Goal: Information Seeking & Learning: Learn about a topic

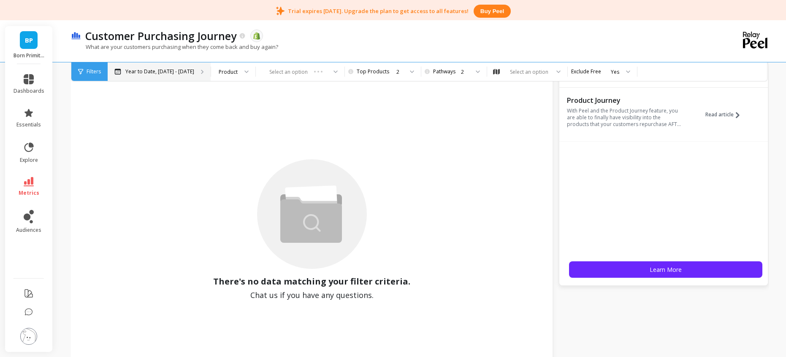
click at [184, 71] on p "Year to Date, [DATE] - [DATE]" at bounding box center [159, 71] width 69 height 7
click at [265, 69] on div "Select an option" at bounding box center [300, 71] width 89 height 19
click at [324, 72] on div "Select an option" at bounding box center [300, 71] width 89 height 19
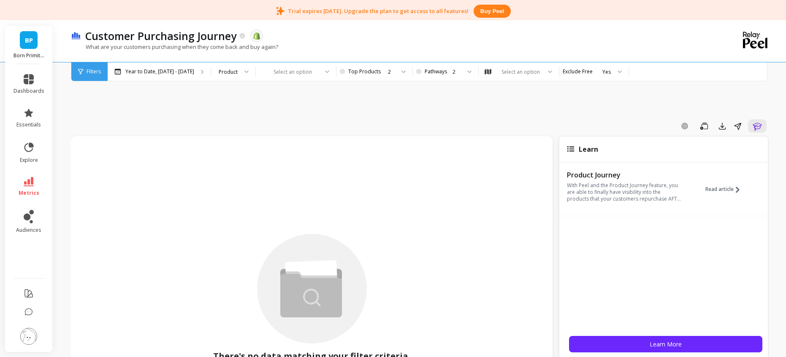
click at [387, 55] on div "What are your customers purchasing when they come back and buy again?" at bounding box center [385, 51] width 629 height 16
click at [155, 75] on div "Year to Date, [DATE] - [DATE]" at bounding box center [159, 71] width 103 height 19
click at [709, 189] on span "Read article" at bounding box center [719, 189] width 28 height 7
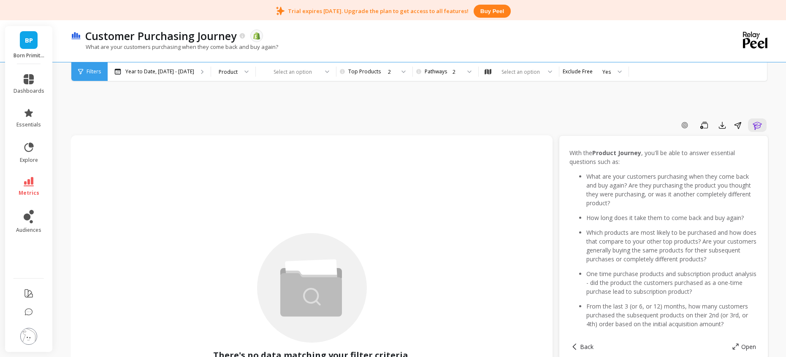
scroll to position [2, 0]
click at [753, 130] on button "Learn" at bounding box center [757, 125] width 19 height 14
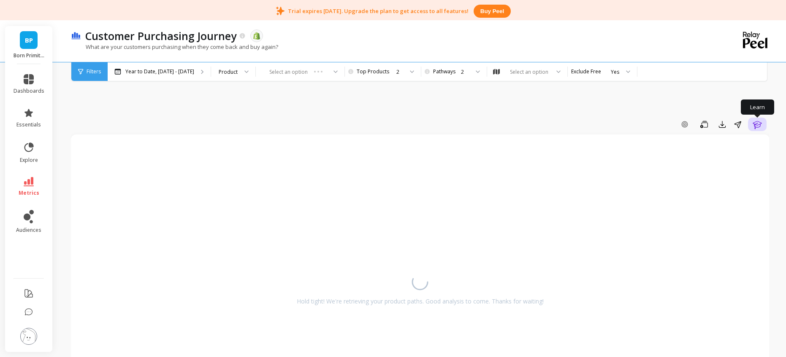
scroll to position [0, 0]
click at [753, 130] on button "Learn" at bounding box center [757, 125] width 19 height 14
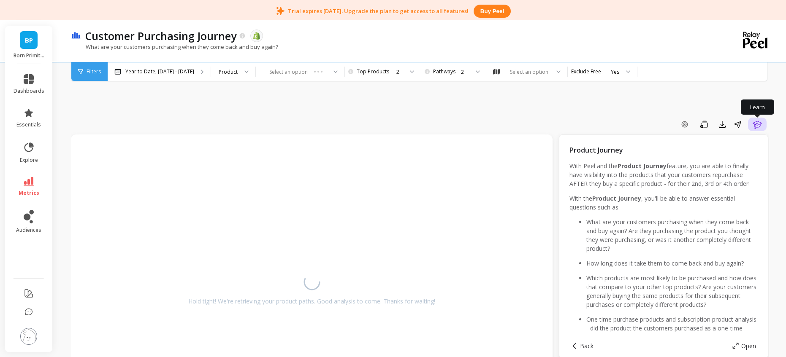
click at [755, 127] on icon "button" at bounding box center [756, 125] width 9 height 8
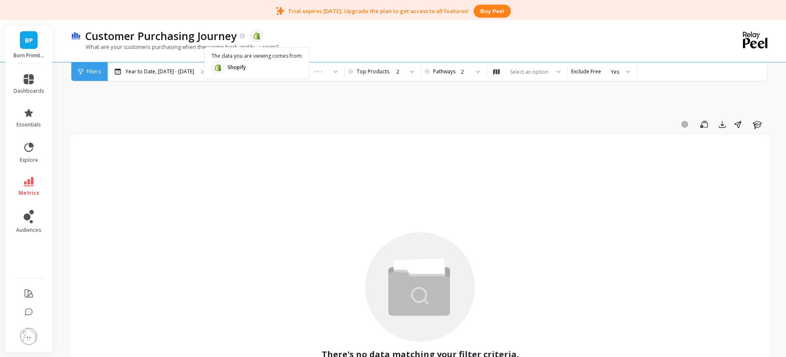
click at [256, 38] on object at bounding box center [257, 36] width 8 height 8
click at [96, 77] on div "Filters" at bounding box center [89, 71] width 36 height 19
click at [240, 71] on div "Product" at bounding box center [233, 71] width 44 height 19
click at [295, 71] on div "Select an option" at bounding box center [300, 71] width 89 height 19
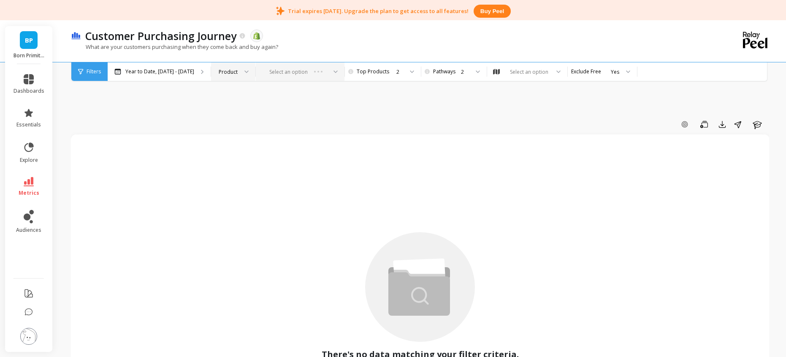
click at [328, 70] on div "Select an option" at bounding box center [300, 71] width 89 height 19
click at [28, 176] on li "metrics" at bounding box center [28, 187] width 41 height 30
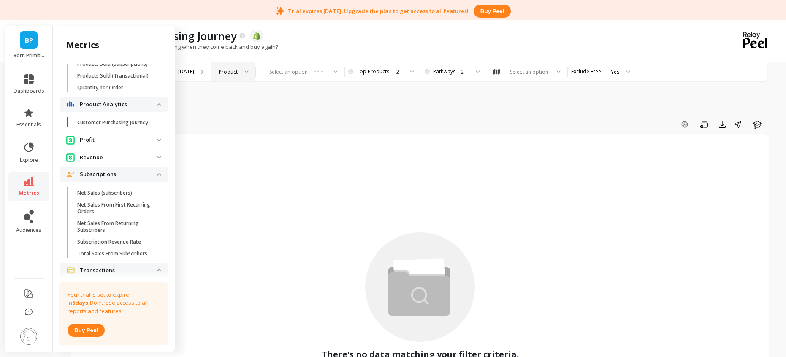
scroll to position [856, 0]
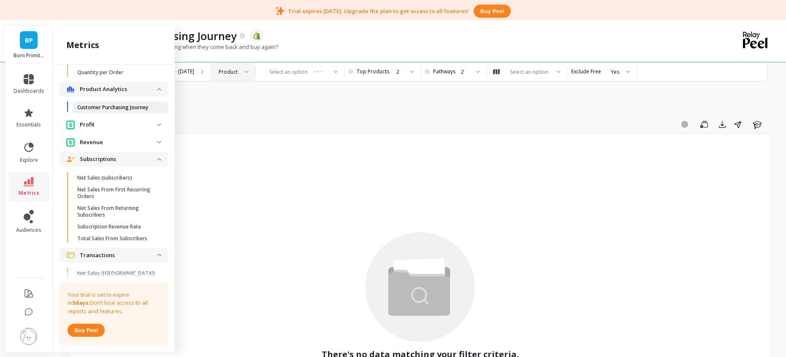
click at [123, 111] on p "Customer Purchasing Journey" at bounding box center [112, 107] width 71 height 7
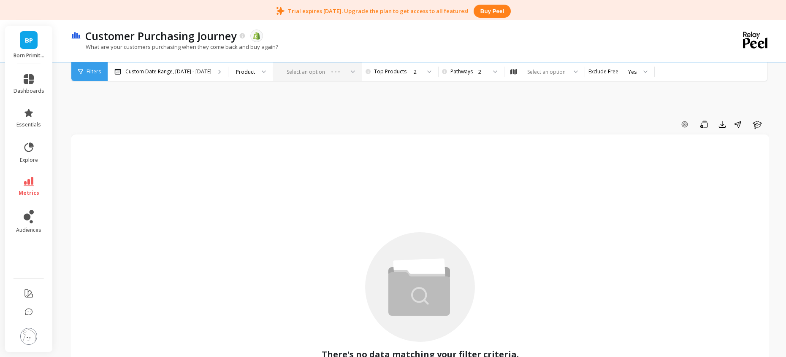
click at [304, 71] on div "Select an option" at bounding box center [317, 71] width 89 height 19
drag, startPoint x: 345, startPoint y: 67, endPoint x: 348, endPoint y: 73, distance: 6.2
click at [346, 70] on div "Select an option" at bounding box center [317, 71] width 89 height 19
click at [348, 73] on div "Select an option" at bounding box center [317, 71] width 89 height 19
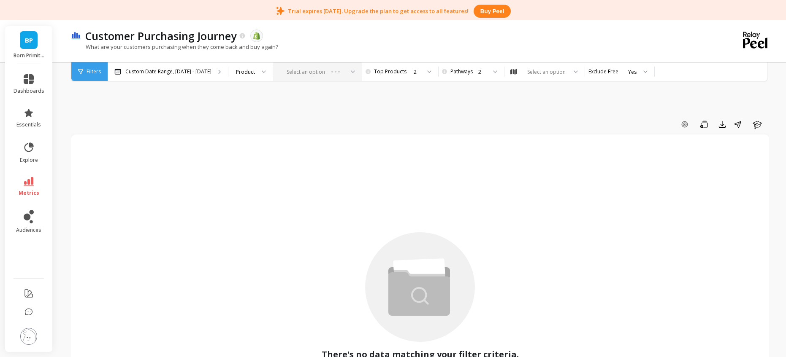
click at [348, 73] on div "Select an option" at bounding box center [317, 71] width 89 height 19
click at [259, 70] on div "Product" at bounding box center [250, 71] width 44 height 19
click at [264, 108] on div "Product Type" at bounding box center [250, 111] width 43 height 15
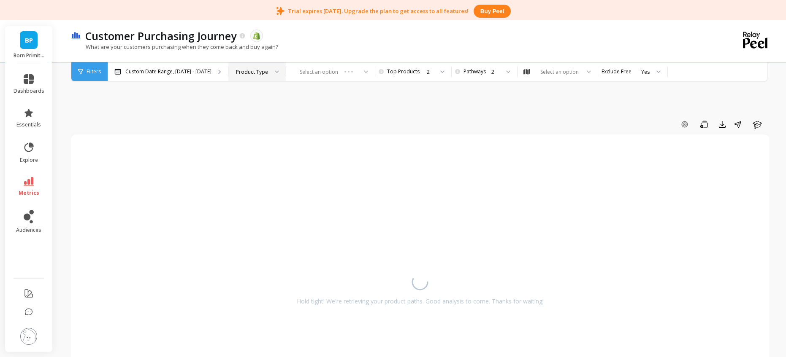
click at [251, 76] on div "Product Type" at bounding box center [256, 71] width 57 height 19
click at [256, 91] on div "Product" at bounding box center [257, 95] width 46 height 8
click at [550, 76] on div "Select an option" at bounding box center [537, 72] width 41 height 8
click at [558, 30] on div "Customer Purchasing Journey The data you are viewing comes from: Shopify" at bounding box center [390, 36] width 619 height 14
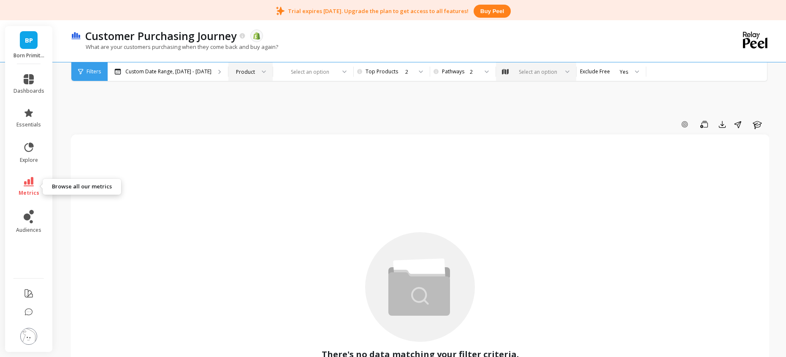
click at [27, 182] on icon at bounding box center [29, 181] width 10 height 9
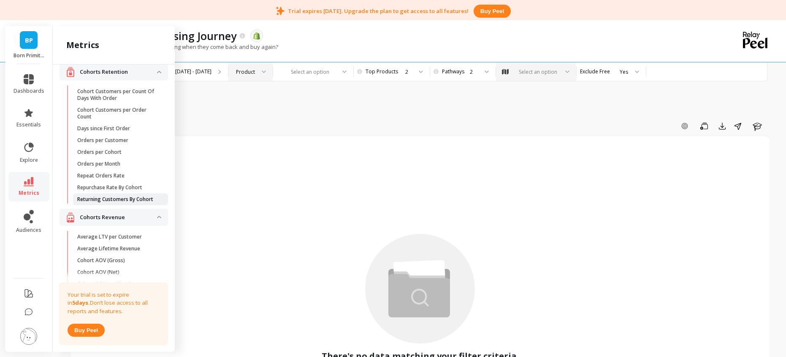
scroll to position [11, 0]
click at [122, 131] on link "Days since First Order" at bounding box center [120, 127] width 95 height 12
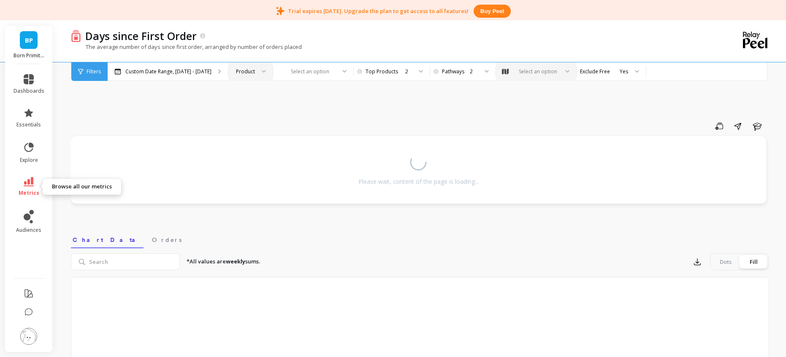
click at [30, 185] on icon at bounding box center [29, 181] width 10 height 9
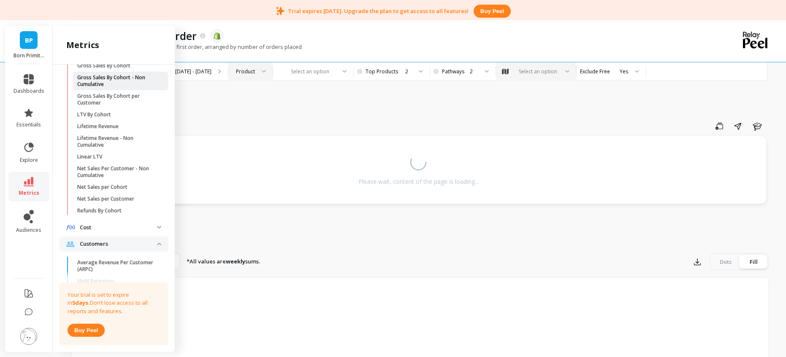
scroll to position [65, 0]
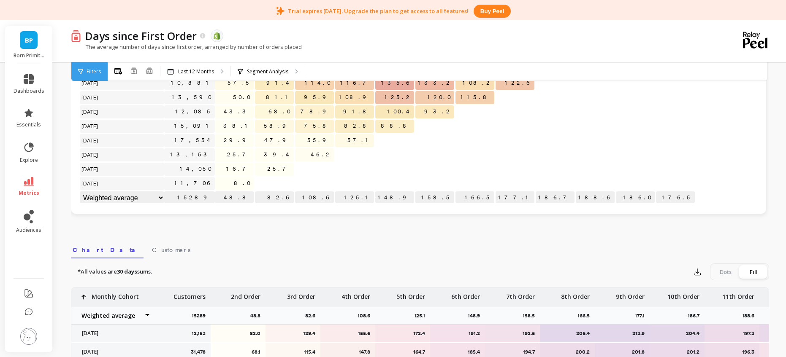
scroll to position [152, 0]
click at [236, 197] on p "48.8" at bounding box center [234, 198] width 39 height 13
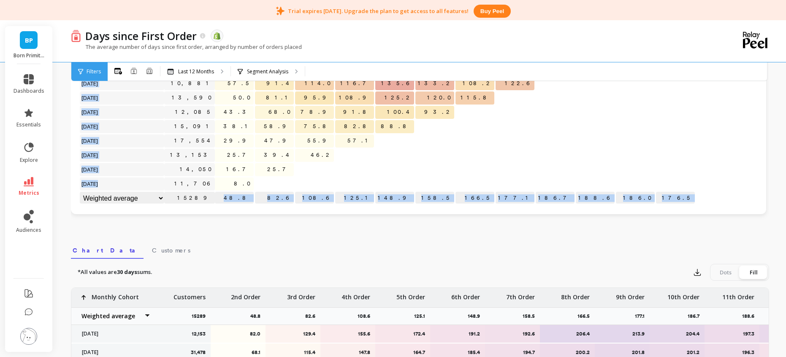
click at [235, 203] on div "Click to create an audience 12,153 82.0 129.4 155.6 172.4 191.2 192.6 206.4 213…" at bounding box center [418, 105] width 678 height 200
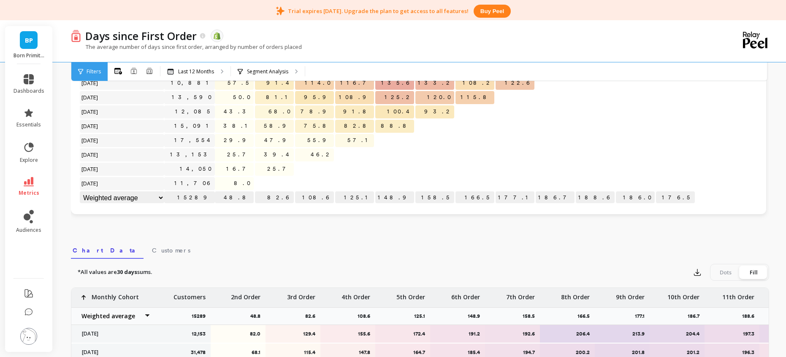
click at [236, 202] on p "48.8" at bounding box center [234, 198] width 39 height 13
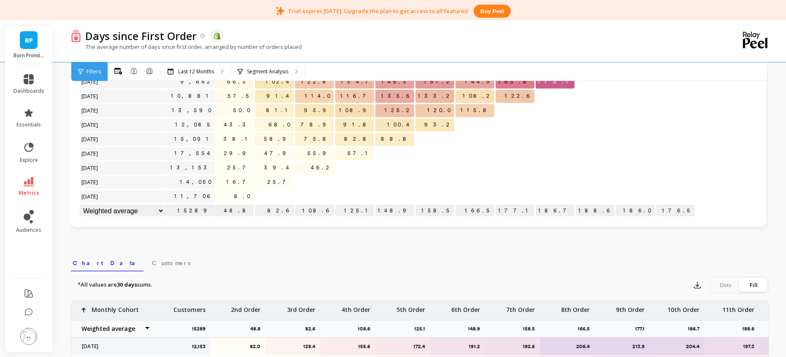
scroll to position [0, 0]
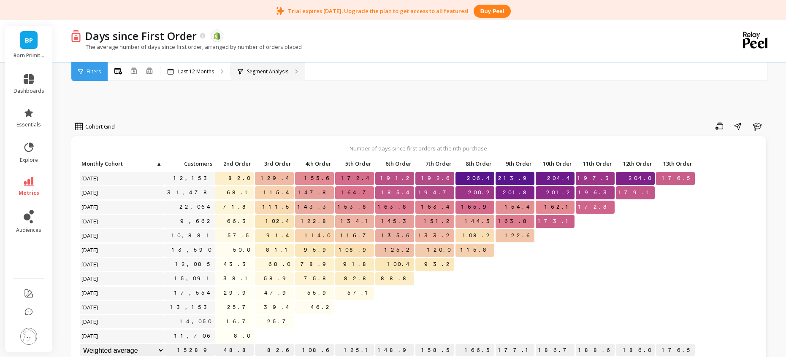
click at [272, 73] on p "Segment Analysis" at bounding box center [267, 71] width 41 height 7
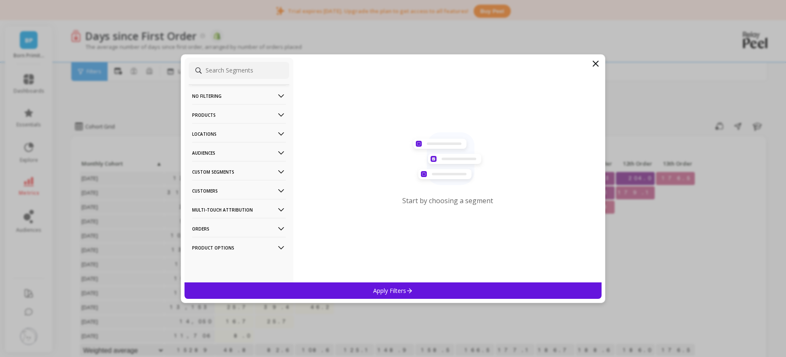
click at [254, 115] on p "Products" at bounding box center [239, 115] width 94 height 22
click at [256, 114] on p "Products" at bounding box center [239, 115] width 94 height 22
click at [258, 101] on p "No filtering" at bounding box center [239, 96] width 94 height 22
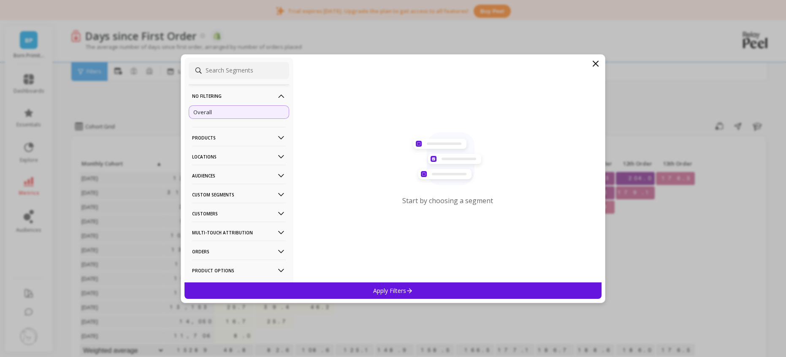
click at [260, 96] on p "No filtering" at bounding box center [239, 96] width 94 height 22
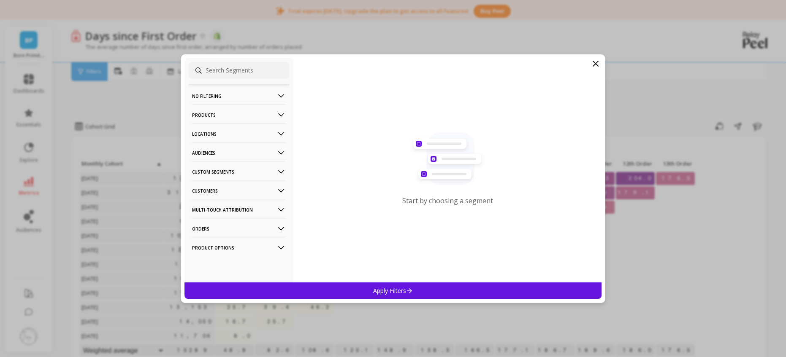
click at [225, 225] on p "Orders" at bounding box center [239, 229] width 94 height 22
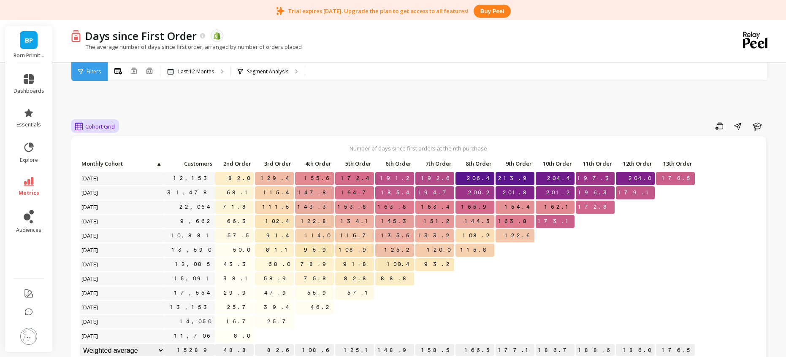
click at [100, 129] on span "Cohort Grid" at bounding box center [100, 127] width 30 height 8
click at [99, 161] on div "Cohort Line" at bounding box center [102, 162] width 48 height 8
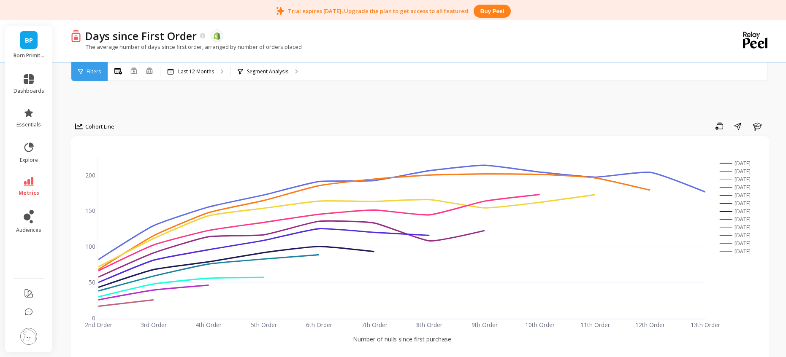
click at [513, 42] on div "Days since First Order The data you are viewing comes from: Shopify" at bounding box center [390, 36] width 619 height 14
click at [432, 46] on div "The average number of days since first order, arranged by number of orders plac…" at bounding box center [385, 51] width 629 height 16
click at [424, 48] on div "The average number of days since first order, arranged by number of orders plac…" at bounding box center [385, 51] width 629 height 16
click at [390, 39] on div "Days since First Order The data you are viewing comes from: Shopify" at bounding box center [390, 36] width 619 height 14
click at [421, 70] on div "All Months Single Cohort Combined Cohorts Last 12 Months Segment Analysis" at bounding box center [455, 71] width 695 height 19
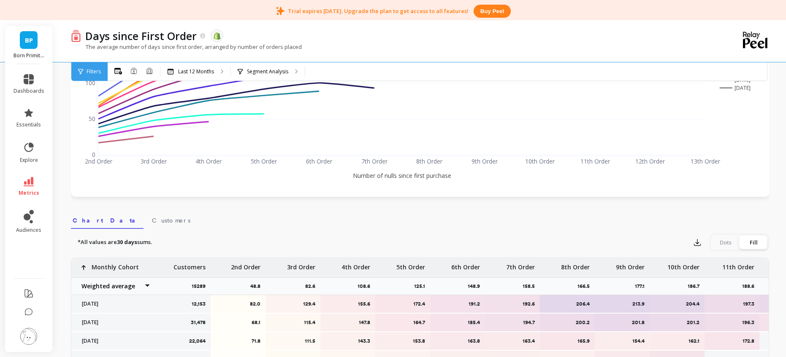
scroll to position [168, 0]
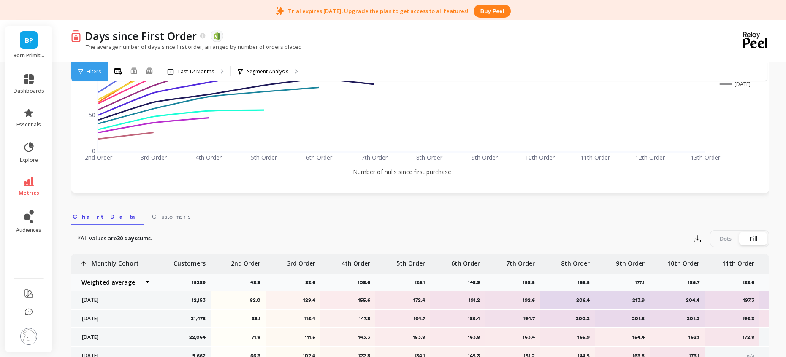
click at [393, 224] on nav "Chart Data Customers" at bounding box center [420, 215] width 698 height 19
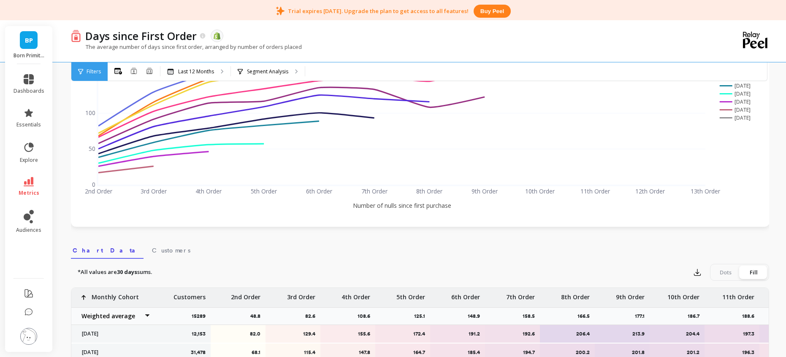
scroll to position [3, 0]
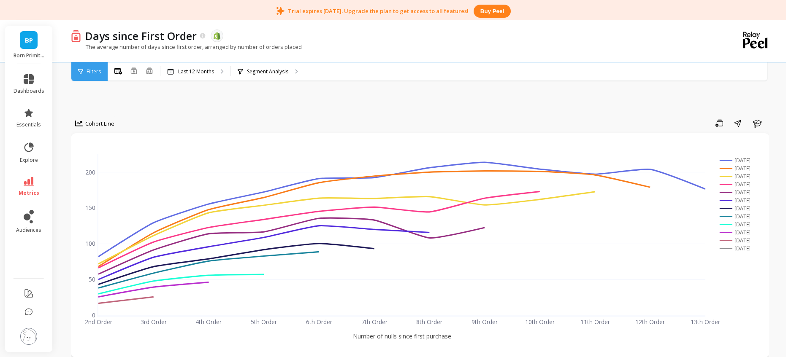
click at [375, 74] on div "All Months Single Cohort Combined Cohorts Last 12 Months Segment Analysis" at bounding box center [455, 71] width 695 height 19
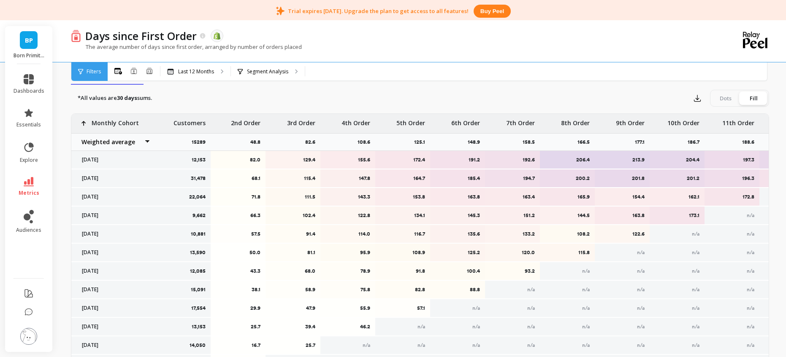
scroll to position [305, 0]
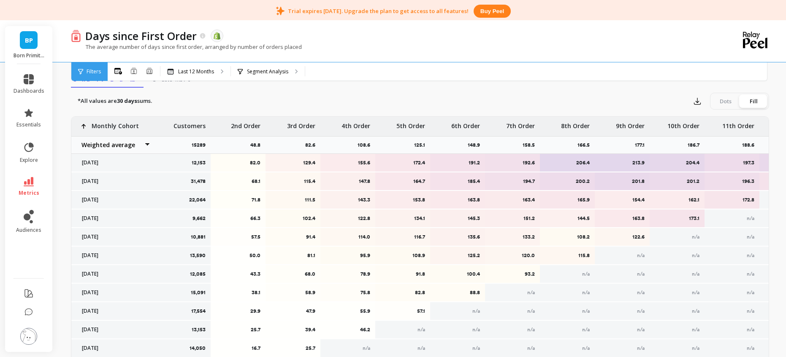
click at [381, 53] on div "The average number of days since first order, arranged by number of orders plac…" at bounding box center [385, 51] width 629 height 16
